Goal: Transaction & Acquisition: Purchase product/service

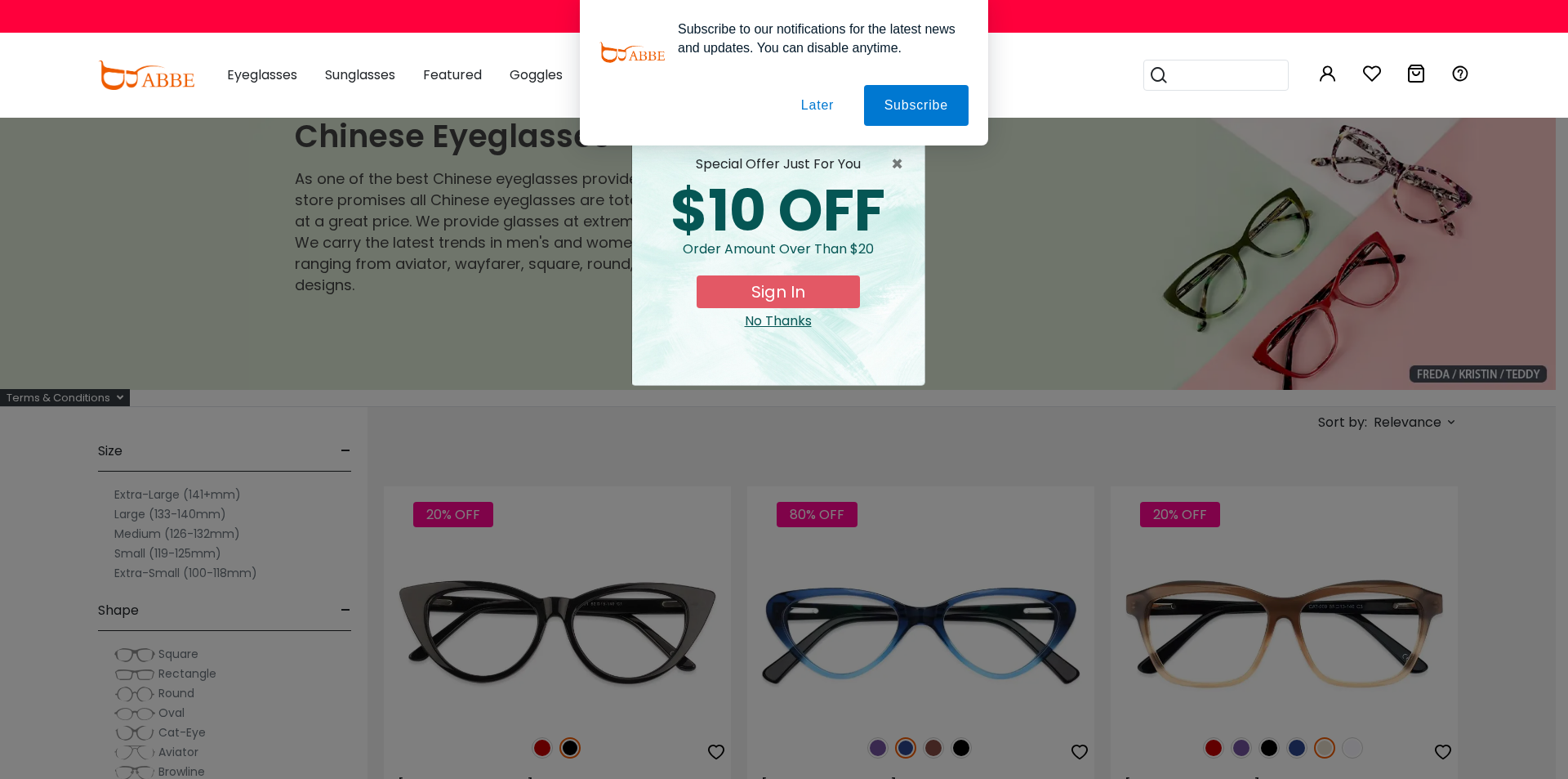
click at [822, 108] on button "Later" at bounding box center [818, 105] width 74 height 41
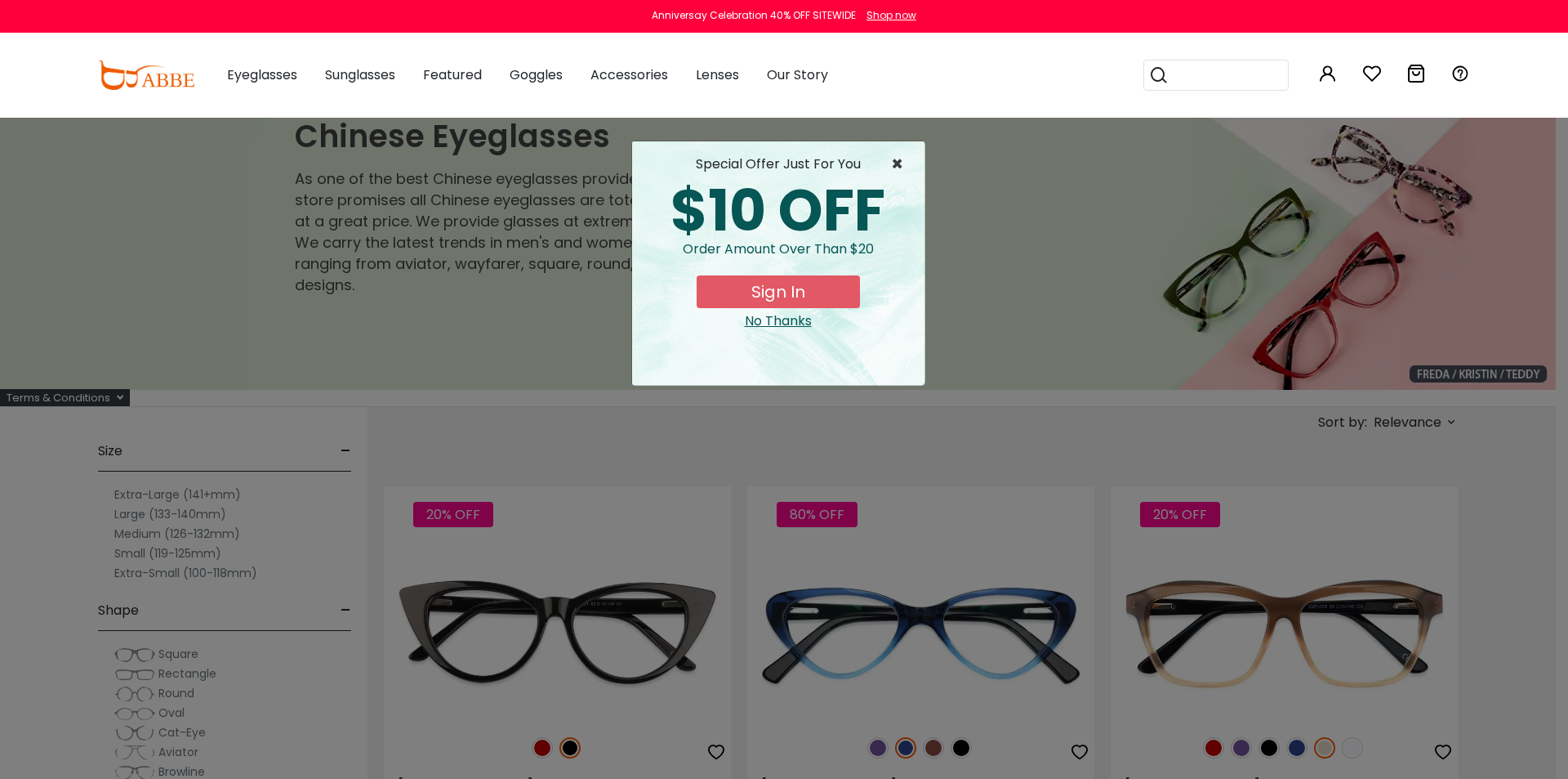
click at [900, 158] on span "×" at bounding box center [902, 164] width 21 height 20
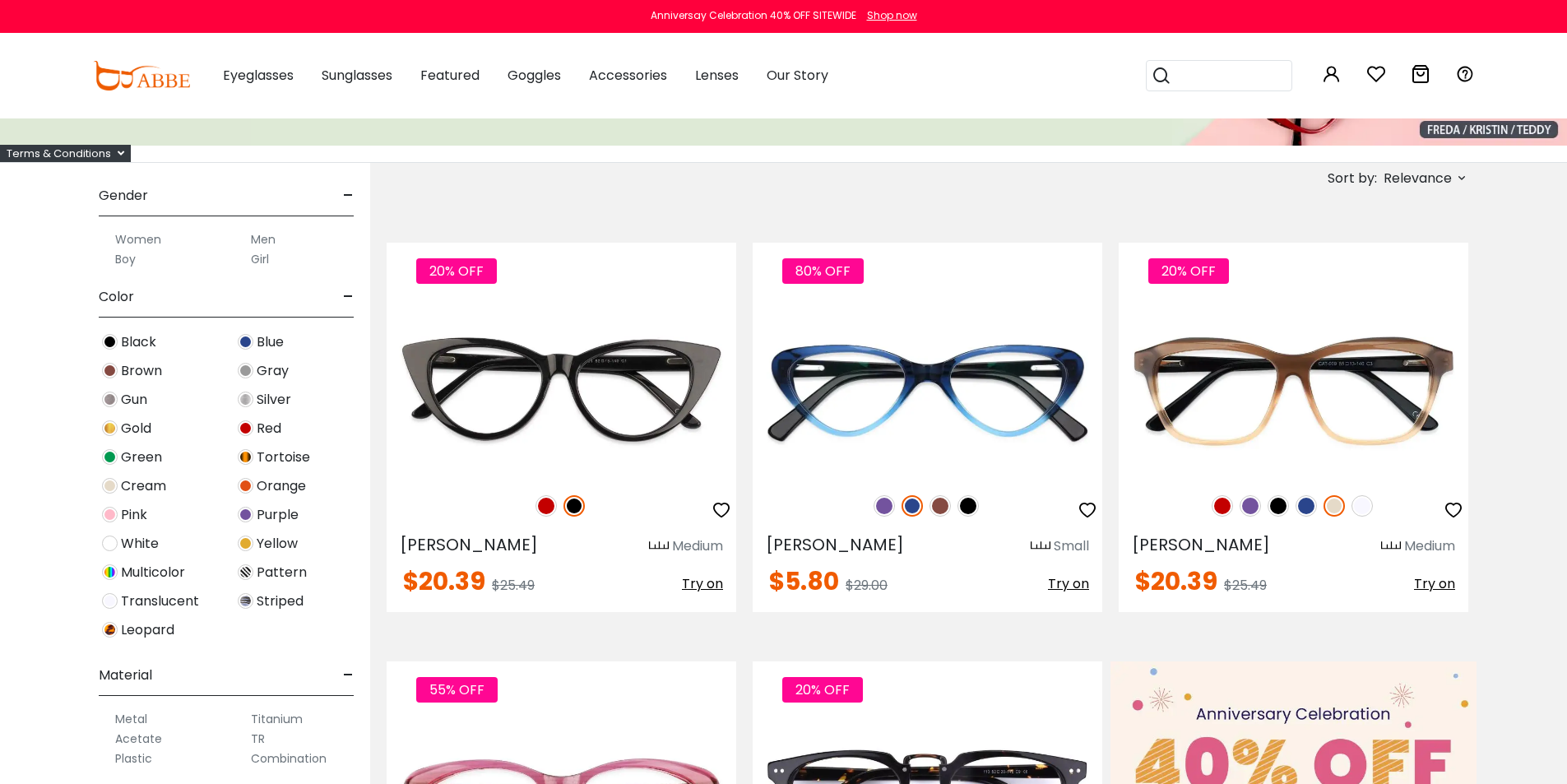
scroll to position [655, 0]
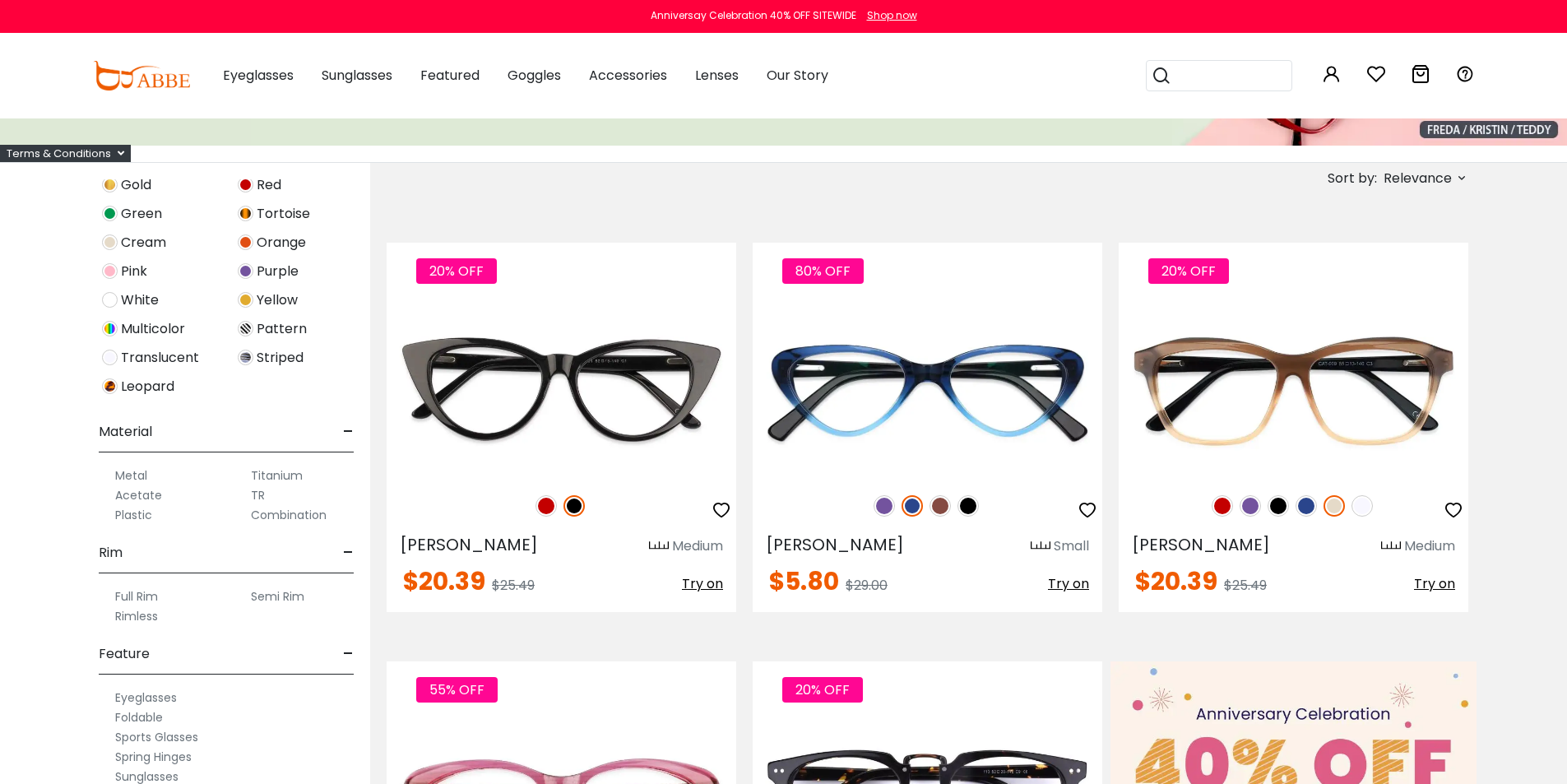
click at [269, 473] on label "Titanium" at bounding box center [277, 475] width 52 height 20
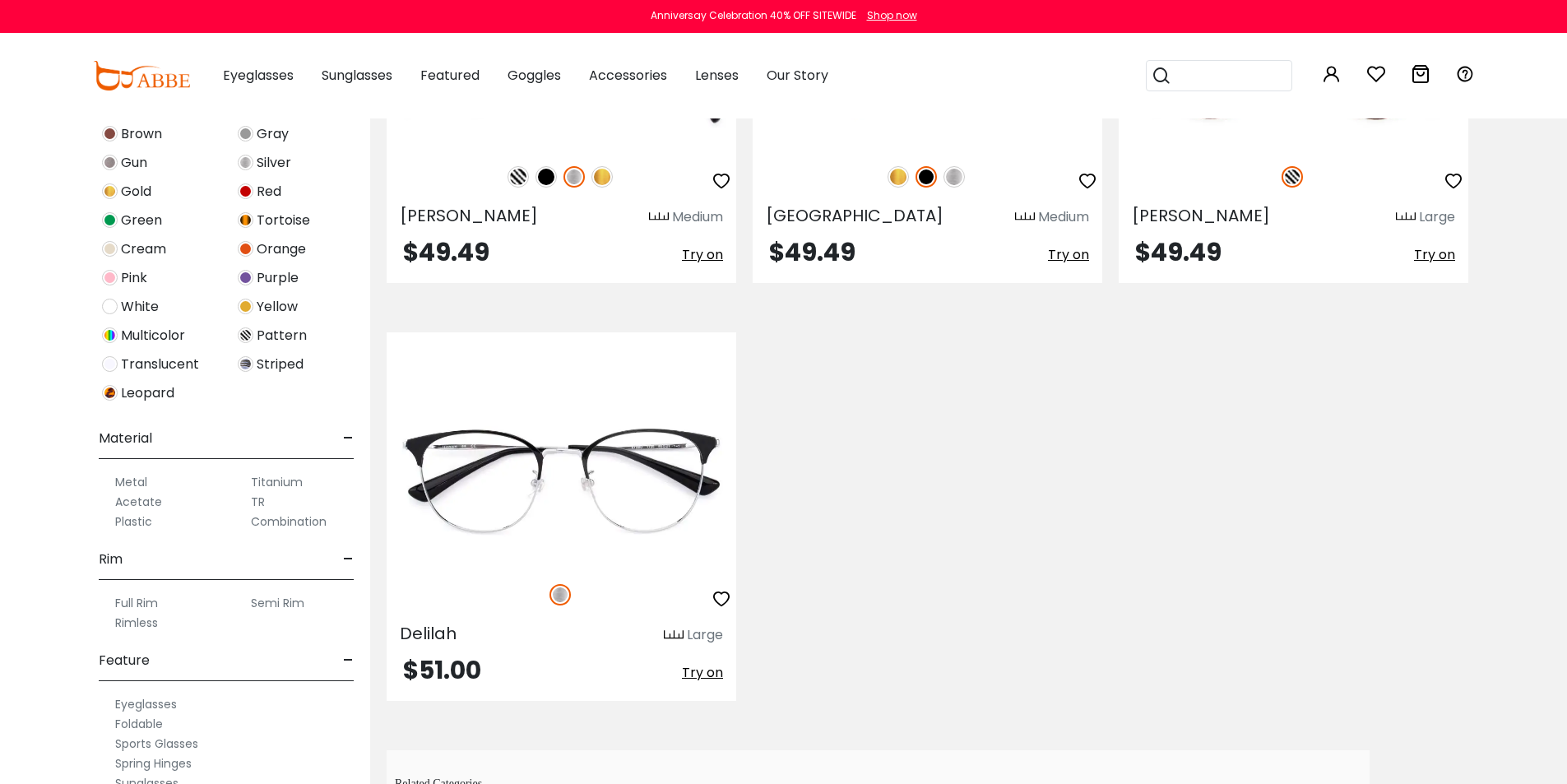
click at [137, 620] on label "Rimless" at bounding box center [136, 622] width 43 height 20
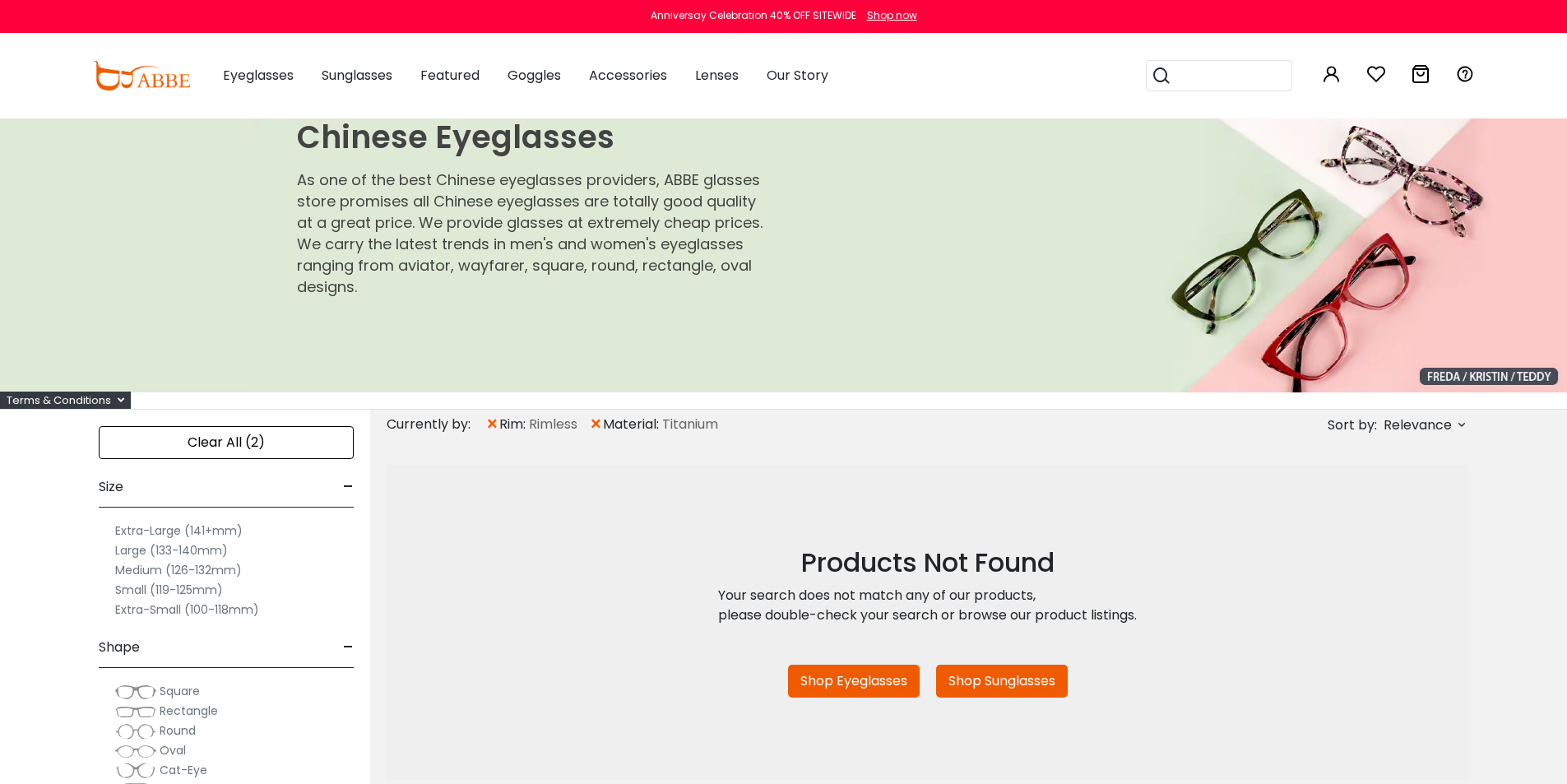
click at [291, 440] on div "Clear All (2)" at bounding box center [226, 442] width 255 height 33
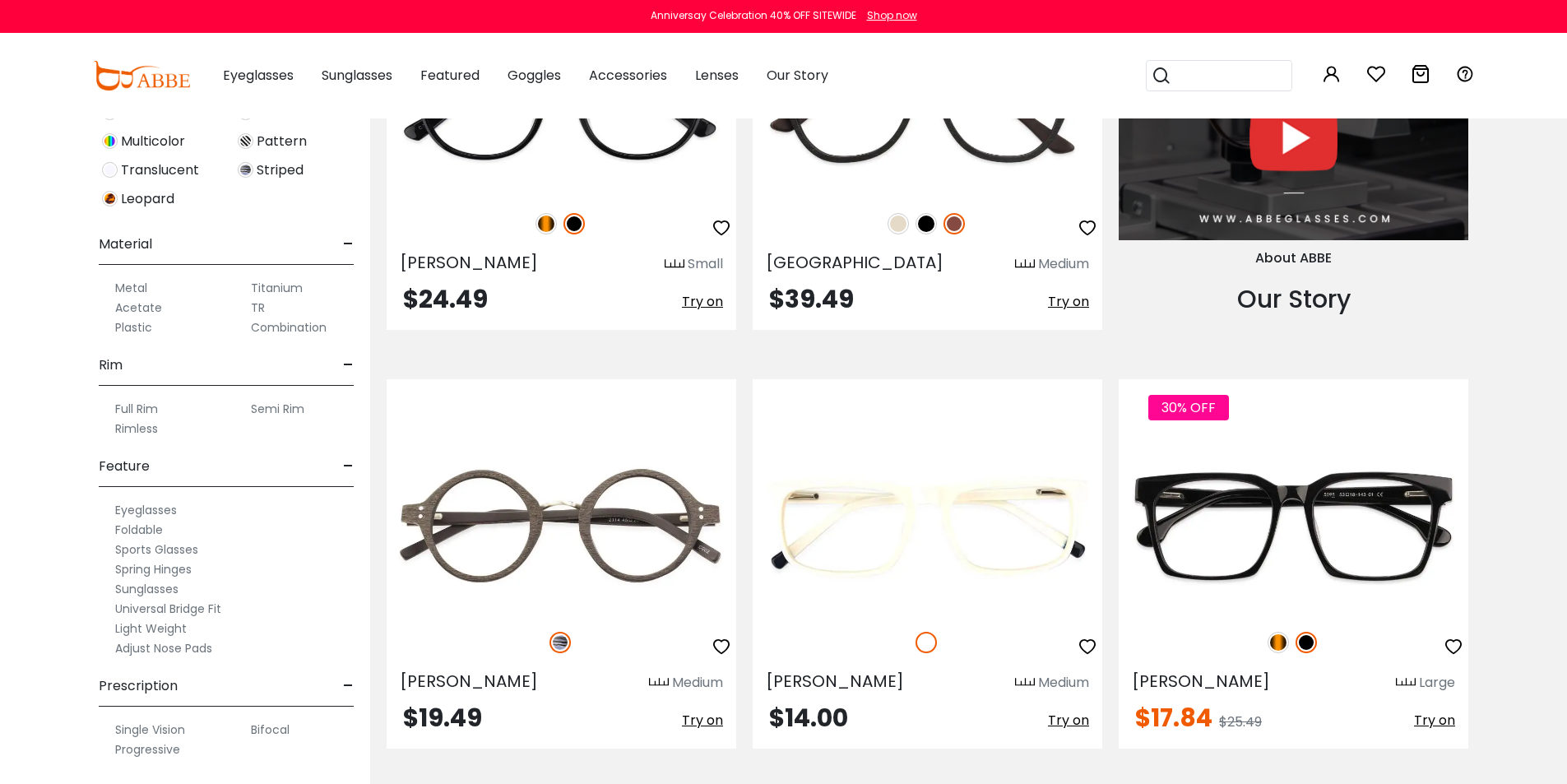
scroll to position [1974, 0]
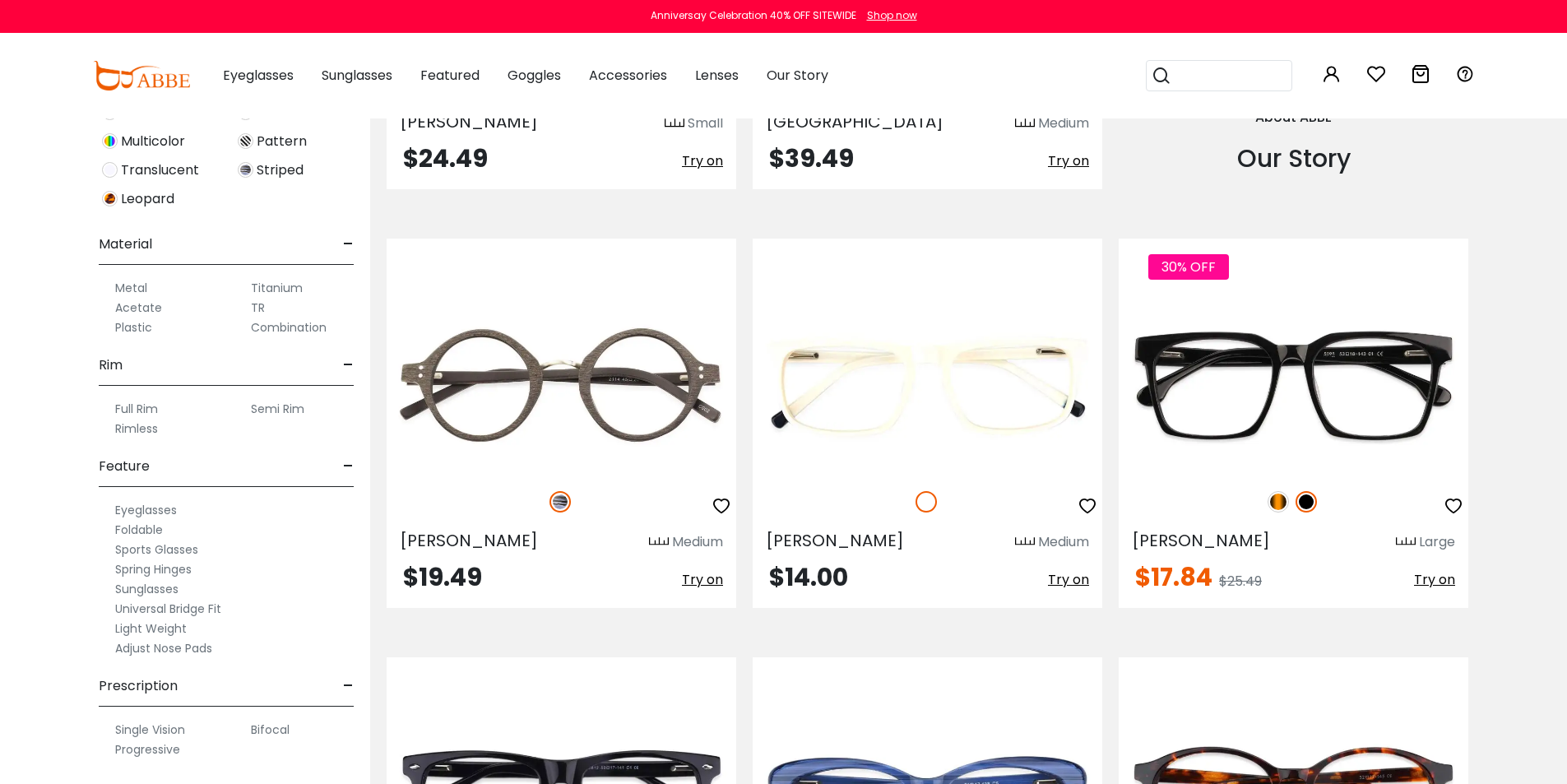
click at [149, 748] on label "Progressive" at bounding box center [147, 749] width 65 height 20
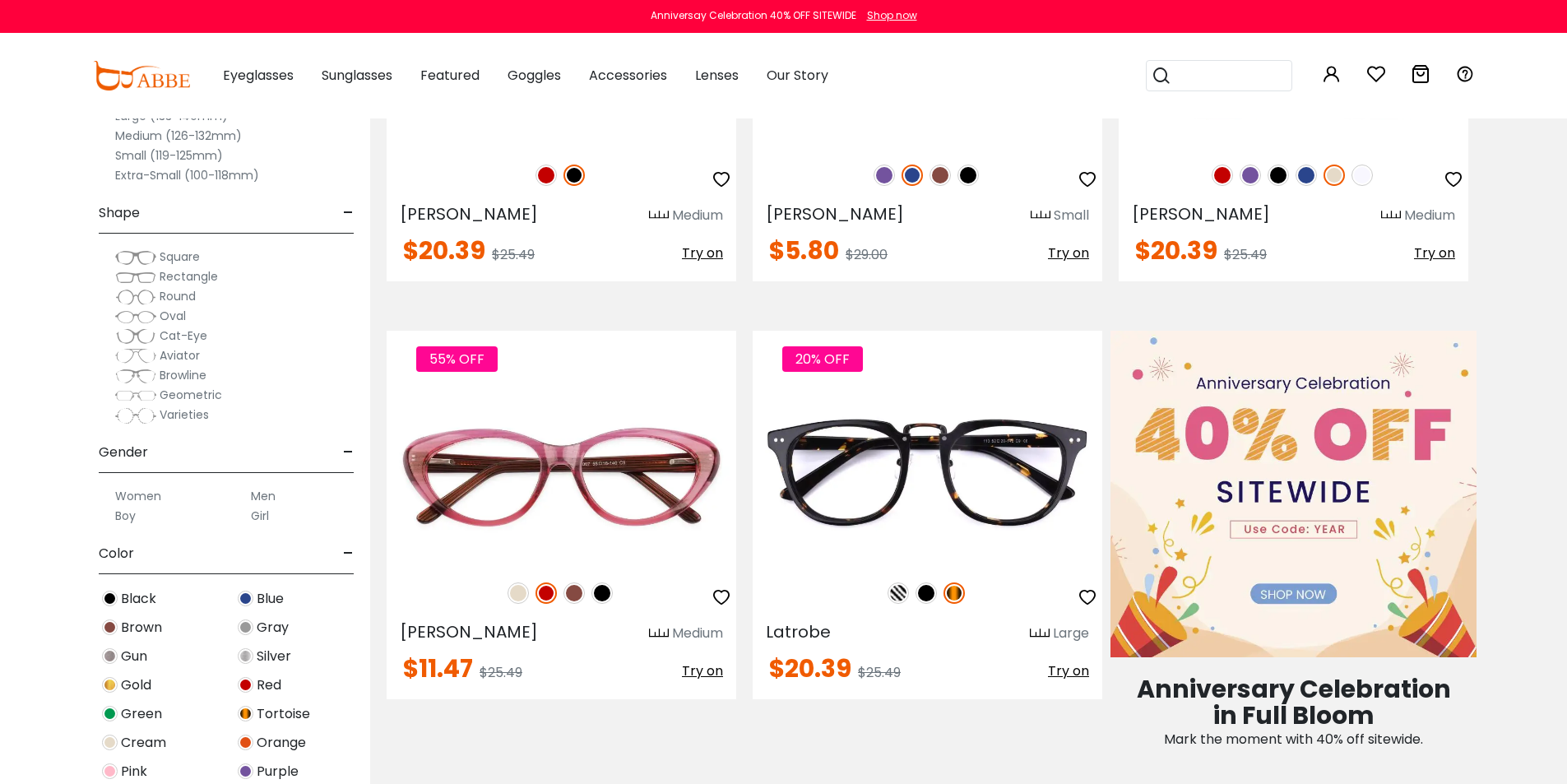
scroll to position [576, 0]
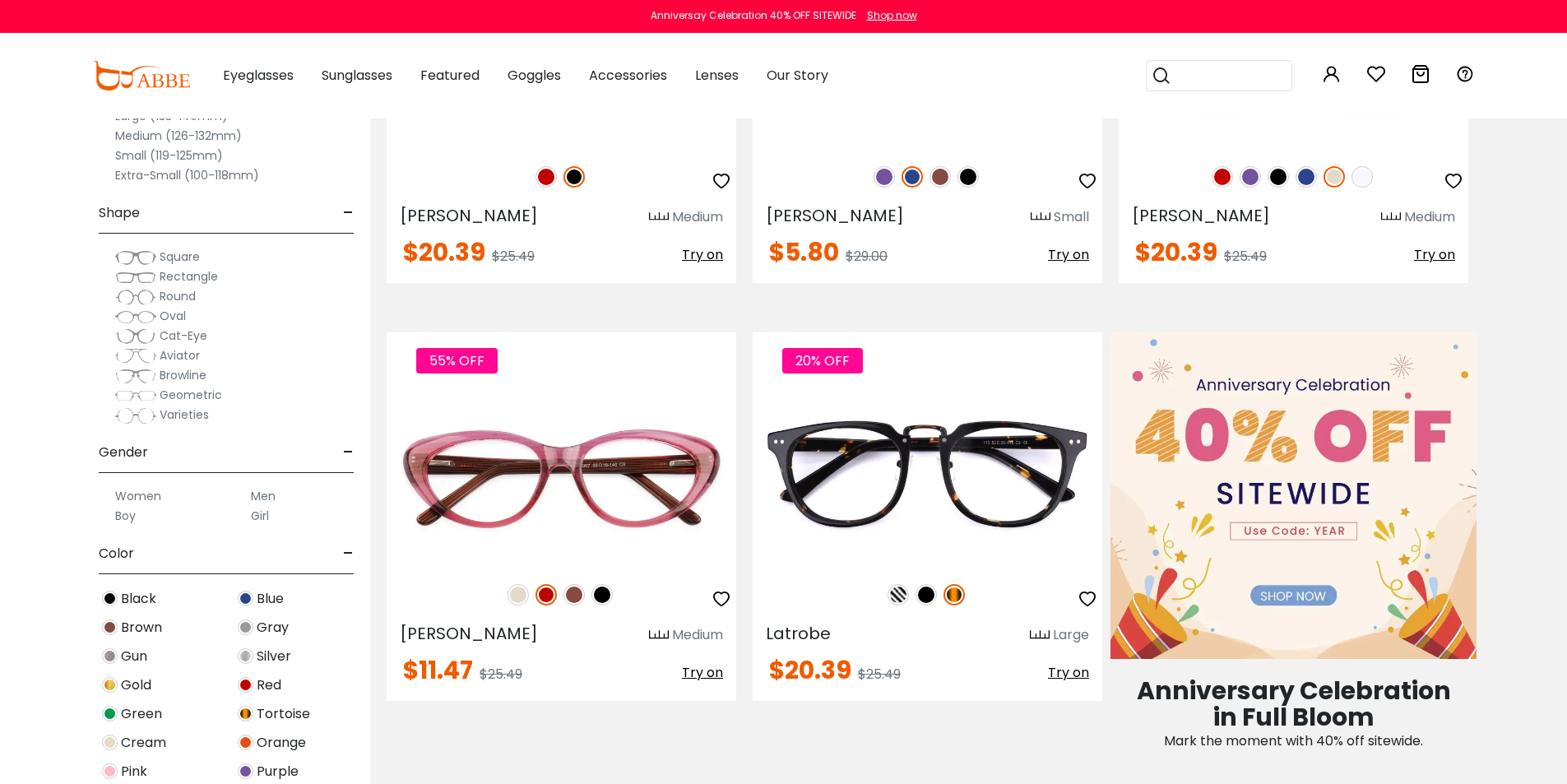
click at [265, 492] on label "Men" at bounding box center [263, 495] width 25 height 20
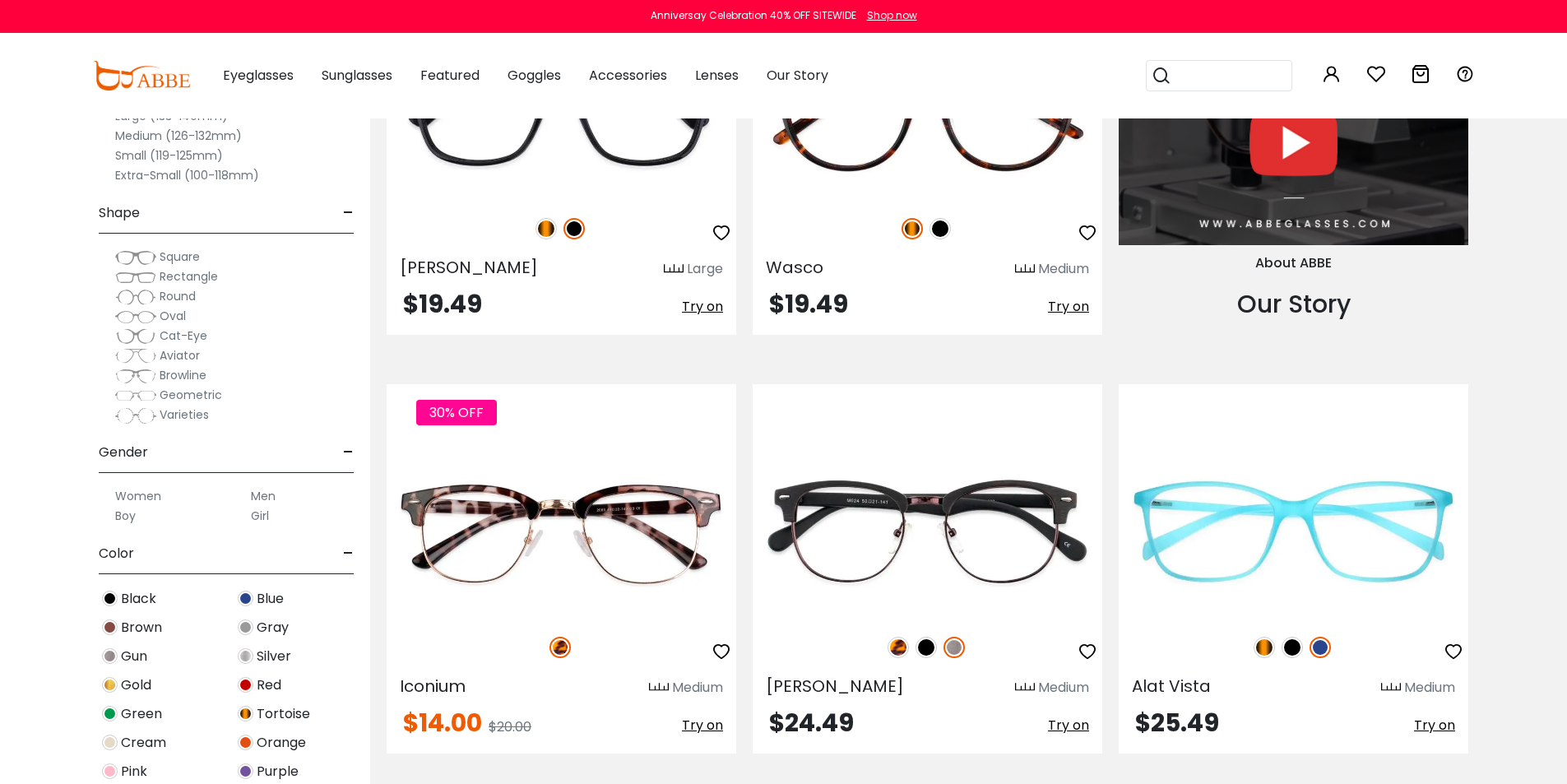
scroll to position [1818, 0]
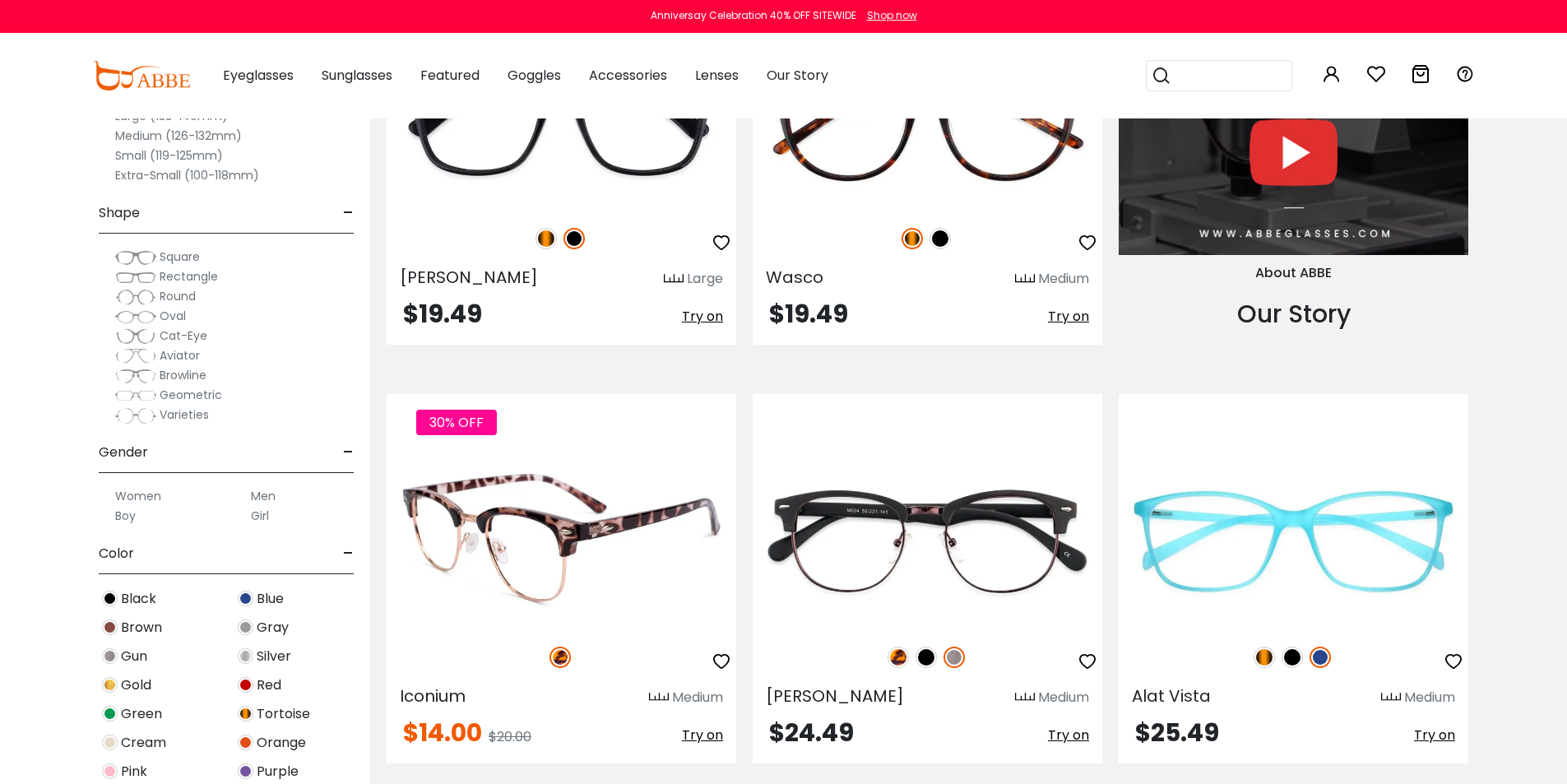
click at [606, 528] on img at bounding box center [562, 541] width 350 height 175
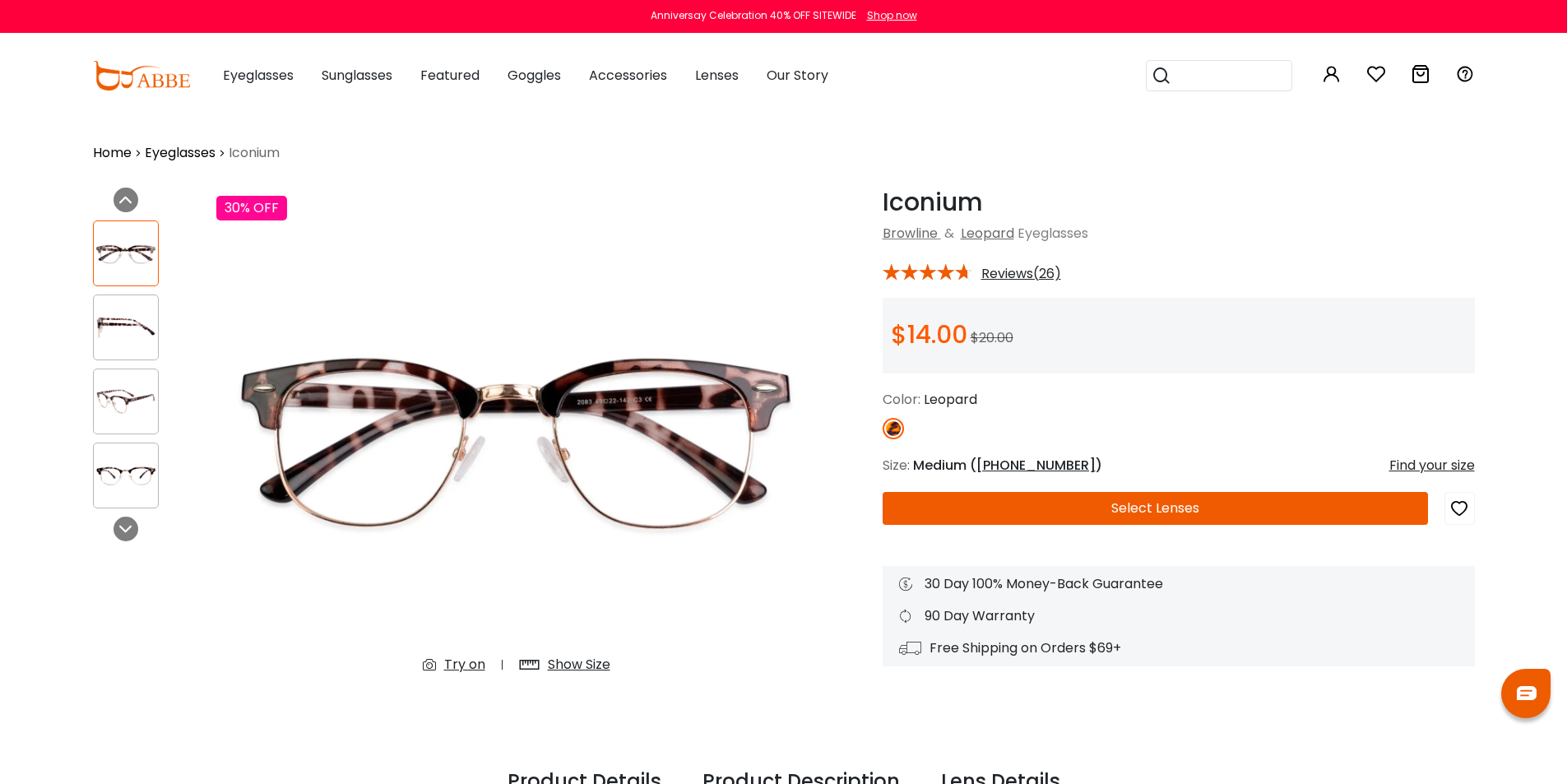
click at [1189, 509] on button "Select Lenses" at bounding box center [1155, 507] width 546 height 33
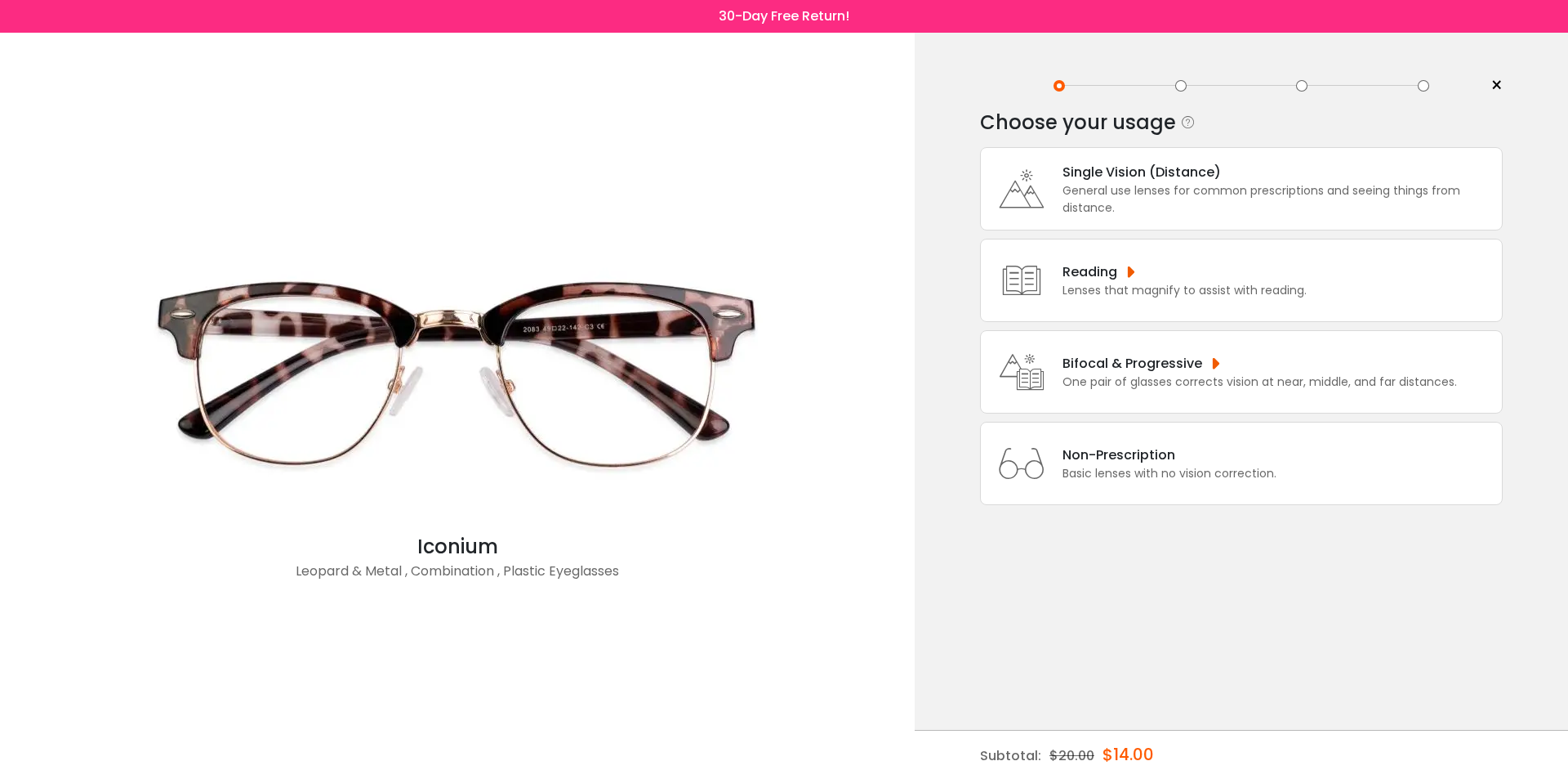
click at [1179, 353] on div "Bifocal & Progressive" at bounding box center [1260, 364] width 395 height 21
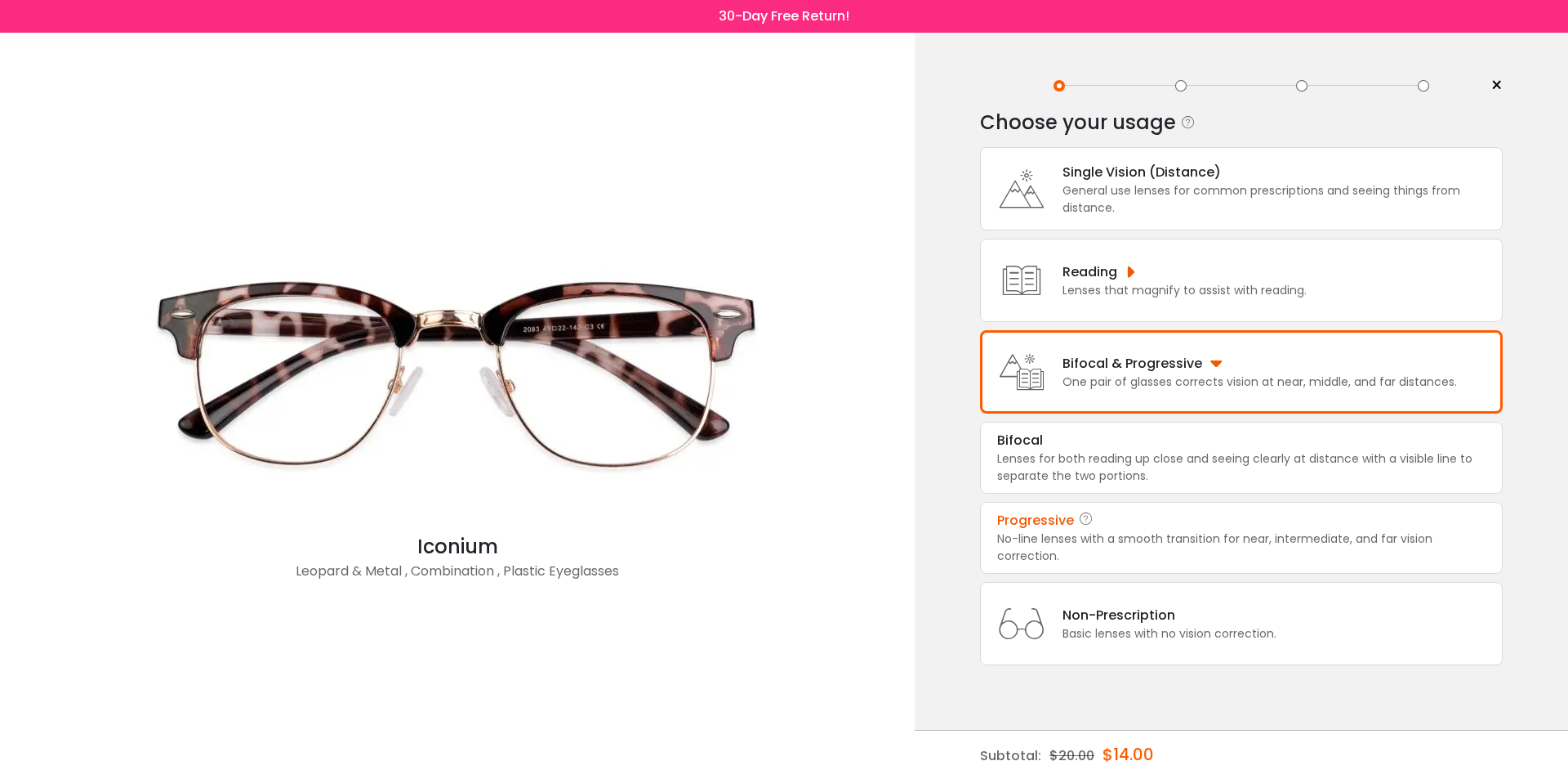
click at [1075, 527] on div "Progressive" at bounding box center [1240, 520] width 488 height 20
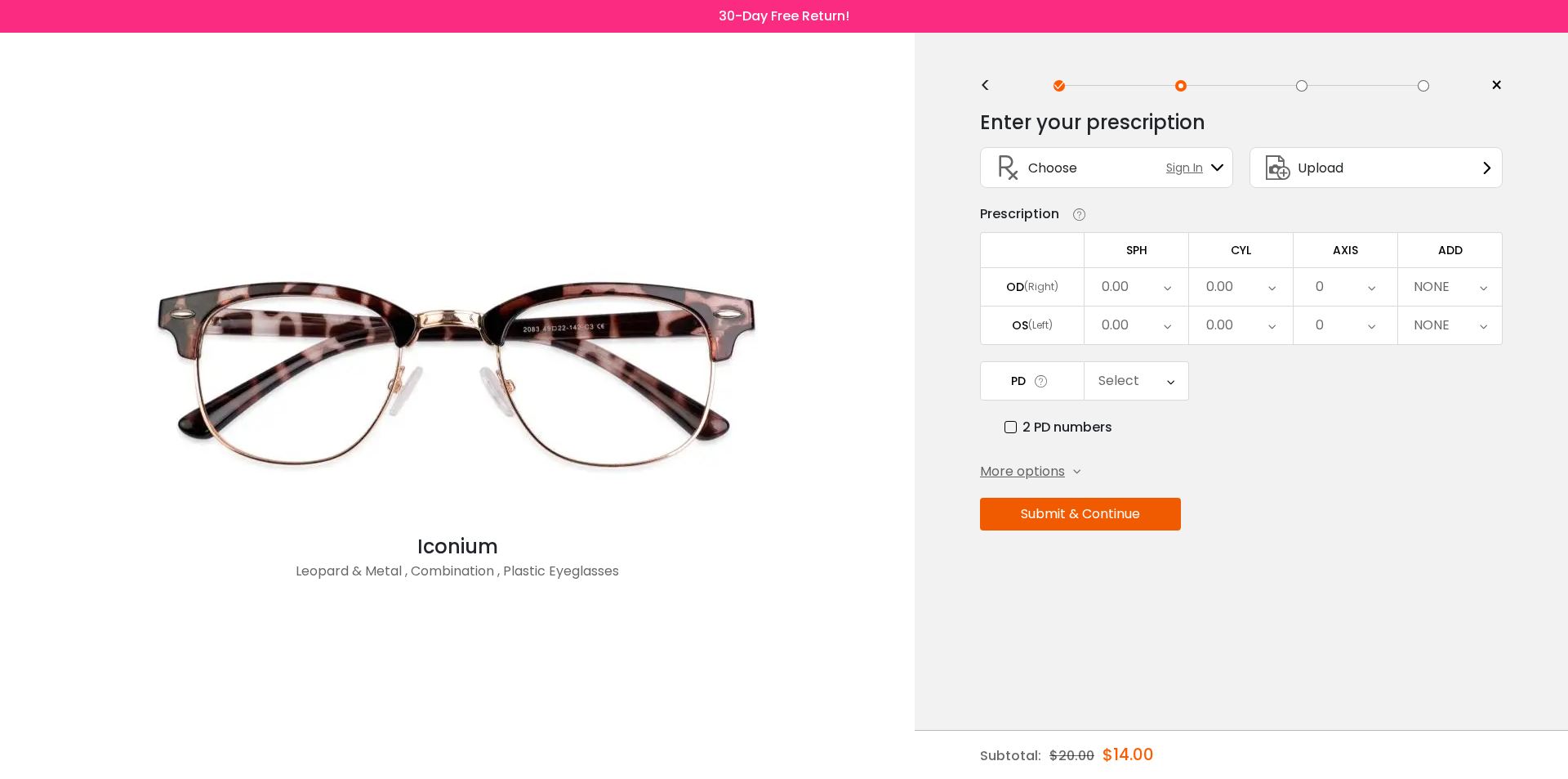
click at [1489, 163] on icon at bounding box center [1488, 167] width 13 height 13
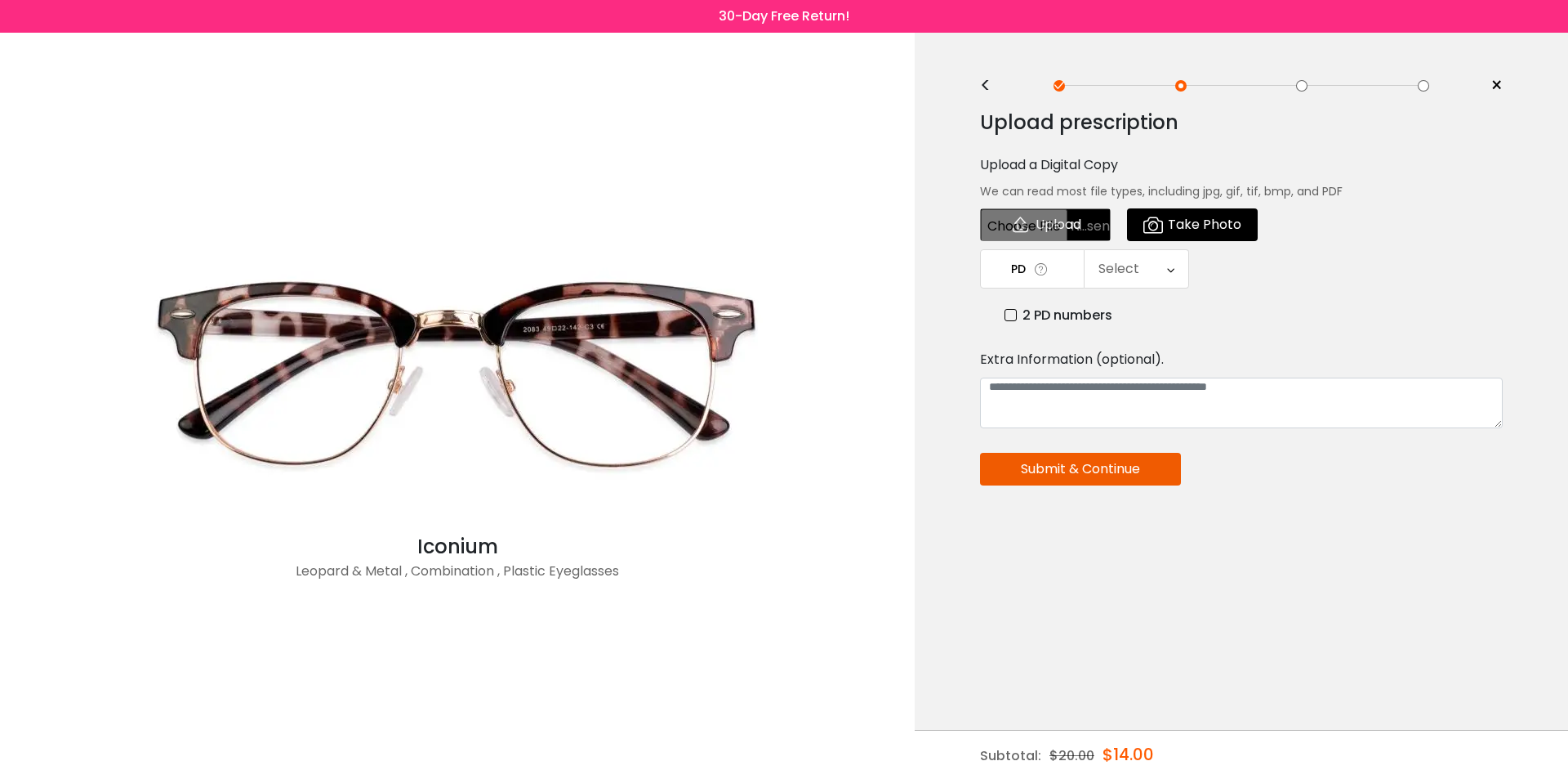
click at [1063, 229] on input "file" at bounding box center [1045, 225] width 130 height 33
type input "**********"
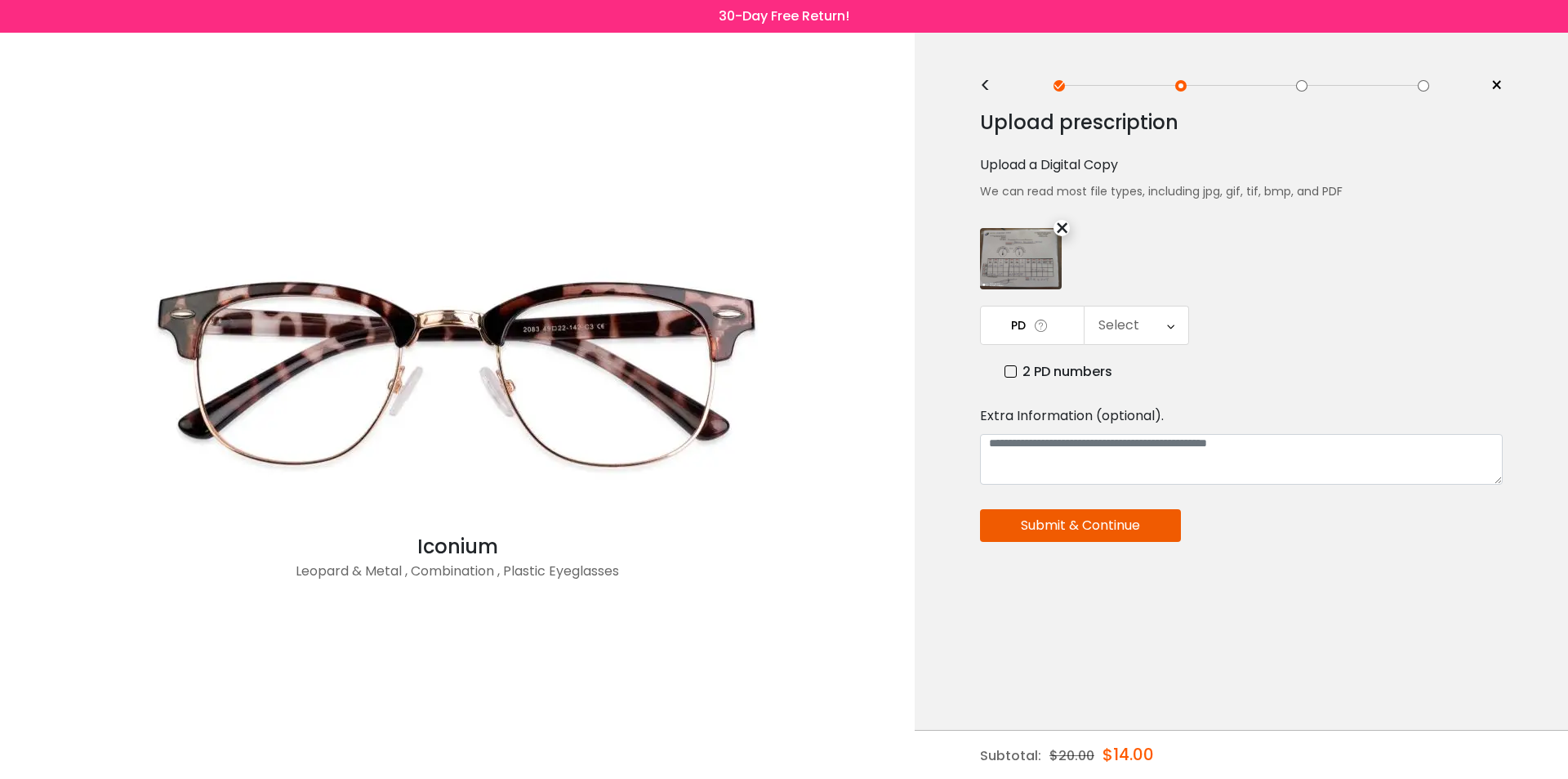
click at [1149, 332] on div "Select" at bounding box center [1137, 325] width 104 height 38
click at [1142, 378] on li "60" at bounding box center [1137, 377] width 104 height 29
click at [1360, 361] on div "PD 60 Cancel PD Save 46 47 48 49 50 51 52 53 54 55 56 57 58 59 60 61 62 63 64 6…" at bounding box center [1241, 344] width 523 height 76
click at [1120, 529] on button "Submit & Continue" at bounding box center [1080, 525] width 201 height 33
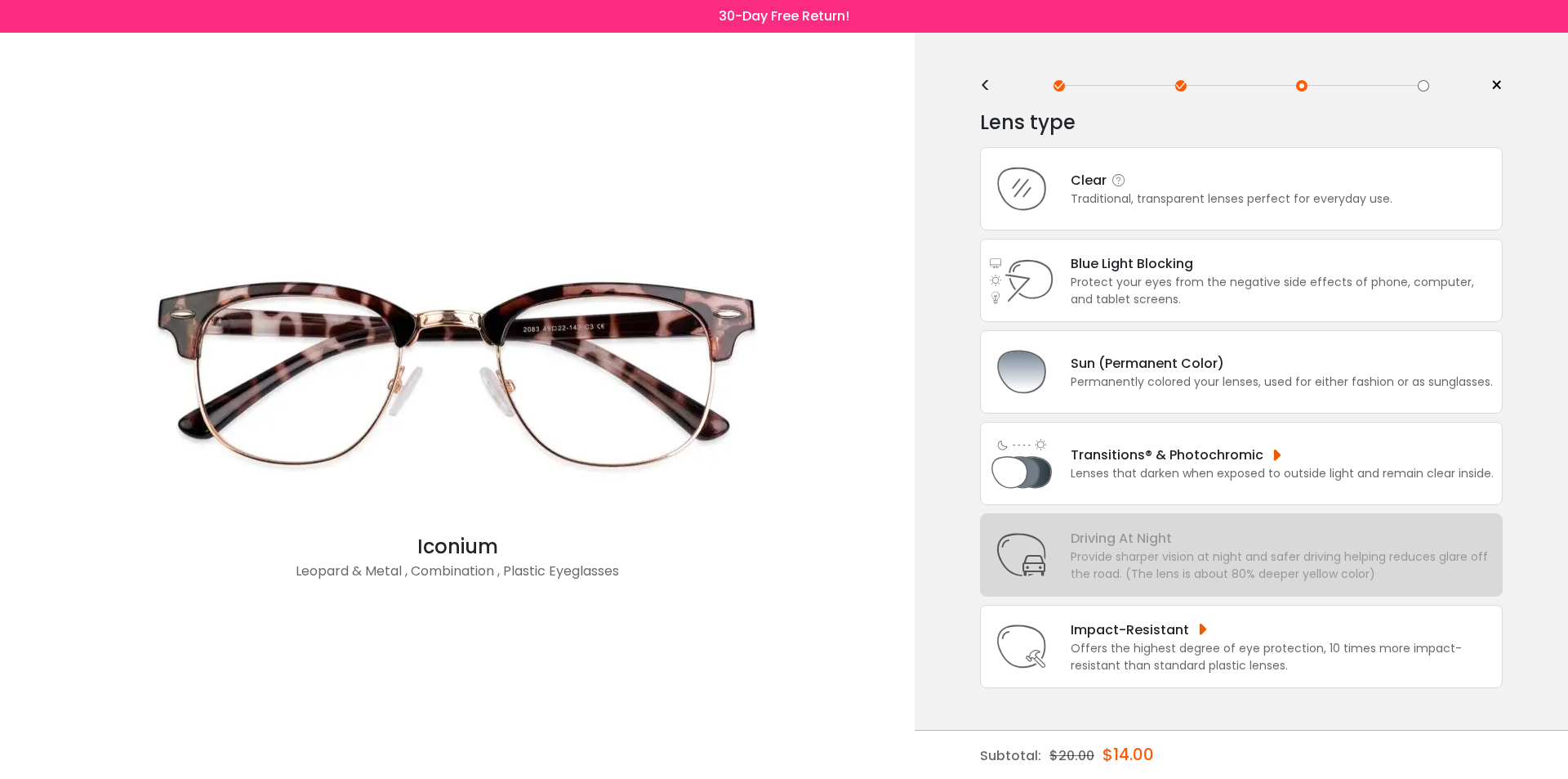
click at [1121, 202] on div "Traditional, transparent lenses perfect for everyday use." at bounding box center [1231, 199] width 322 height 17
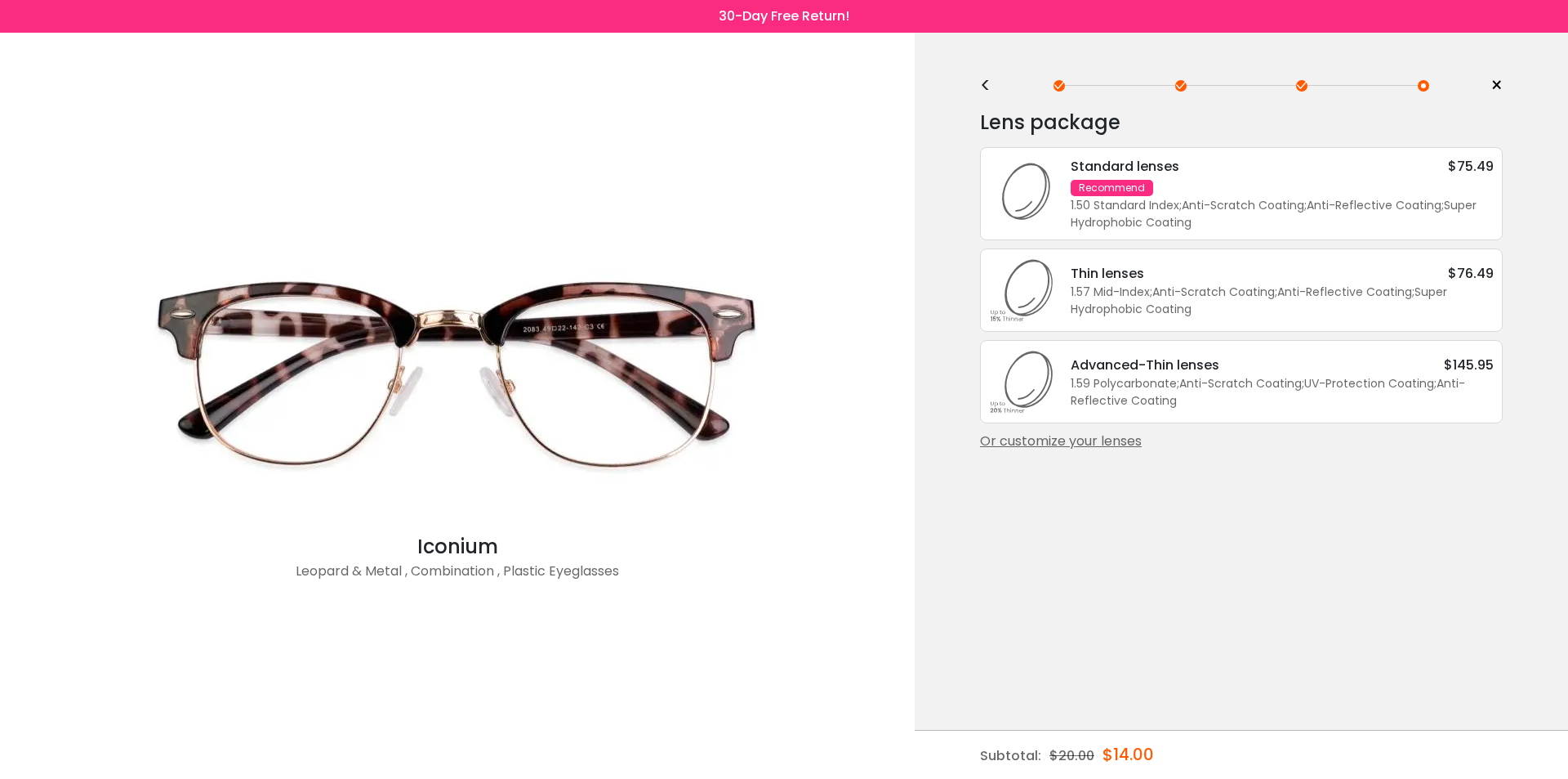
click at [1377, 377] on div "1.59 Polycarbonate ; Anti-Scratch Coating ; UV-Protection Coating ; Anti-Reflec…" at bounding box center [1282, 392] width 423 height 34
